Goal: Transaction & Acquisition: Purchase product/service

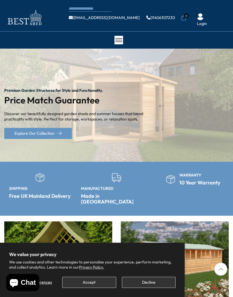
click at [78, 282] on button "Accept" at bounding box center [89, 282] width 54 height 11
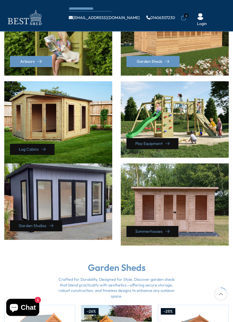
scroll to position [191, 0]
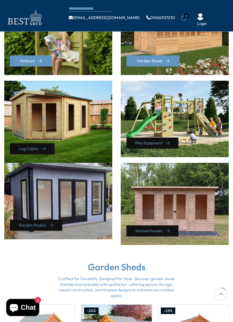
click at [30, 198] on div "Garden Studios" at bounding box center [58, 201] width 108 height 76
click at [32, 196] on div "Garden Studios" at bounding box center [58, 201] width 108 height 76
click at [147, 225] on link "Summerhouses" at bounding box center [152, 230] width 52 height 11
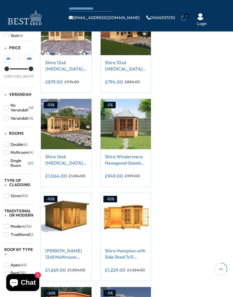
scroll to position [194, 0]
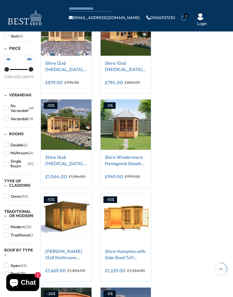
click at [61, 119] on img at bounding box center [66, 124] width 50 height 50
